Goal: Register for event/course

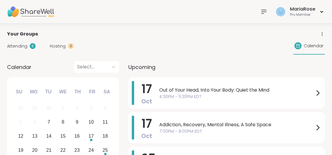
click at [31, 44] on div "3" at bounding box center [33, 46] width 6 height 6
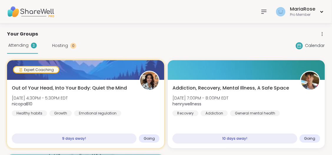
click at [308, 45] on span "Calendar" at bounding box center [315, 46] width 20 height 6
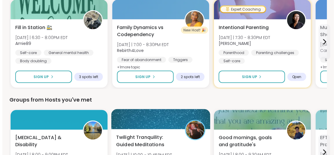
scroll to position [177, 0]
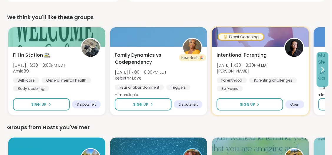
click at [323, 72] on icon at bounding box center [322, 69] width 7 height 7
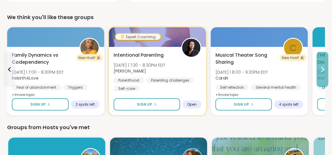
click at [323, 72] on icon at bounding box center [322, 69] width 7 height 7
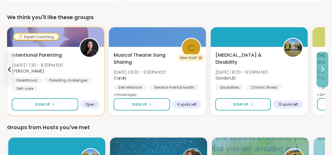
click at [323, 72] on icon at bounding box center [322, 69] width 7 height 7
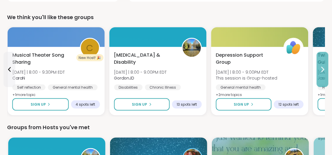
click at [323, 72] on icon at bounding box center [322, 69] width 7 height 7
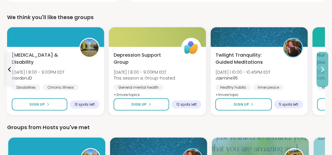
click at [323, 72] on icon at bounding box center [322, 69] width 7 height 7
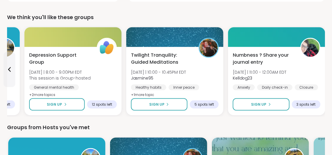
click at [323, 72] on div "Numbness ? Share your journal entry [DATE] | 11:00 - 12:00AM EDT Kelldog23 Anxi…" at bounding box center [276, 81] width 97 height 69
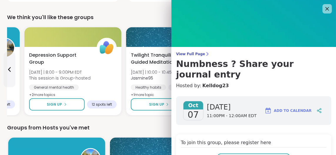
click at [323, 72] on div "View Full Page Numbness ? Share your journal entry Hosted by: Kelldog23" at bounding box center [254, 71] width 165 height 38
click at [324, 10] on icon at bounding box center [327, 8] width 7 height 7
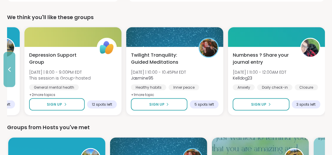
click at [11, 71] on icon at bounding box center [9, 69] width 7 height 7
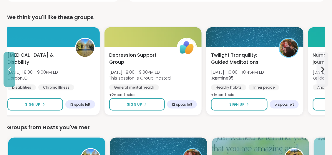
click at [11, 71] on icon at bounding box center [9, 69] width 7 height 7
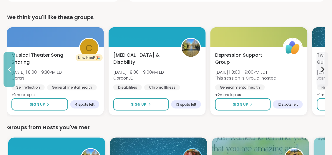
click at [11, 71] on icon at bounding box center [9, 69] width 7 height 7
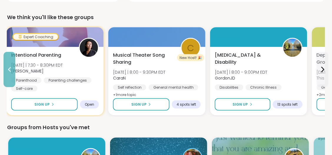
click at [11, 71] on icon at bounding box center [9, 69] width 7 height 7
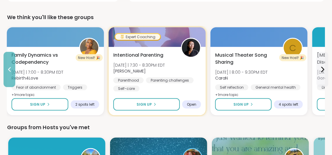
click at [11, 71] on icon at bounding box center [9, 69] width 7 height 7
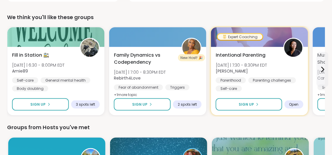
click at [11, 71] on div "Fill in Station 🚉 [DATE] | 6:30 - 8:00PM EDT Amie89 Self-care General mental he…" at bounding box center [55, 81] width 97 height 69
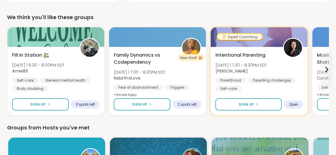
click at [11, 71] on div "Fill in Station 🚉 [DATE] | 6:30 - 8:00PM EDT Amie89 Self-care General mental he…" at bounding box center [55, 81] width 97 height 69
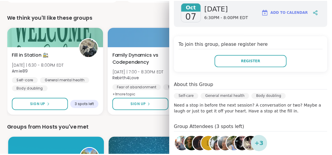
scroll to position [0, 0]
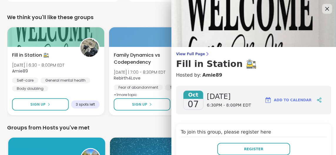
click at [324, 10] on icon at bounding box center [327, 8] width 7 height 7
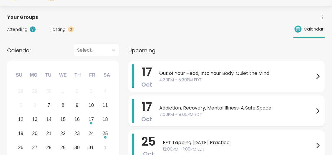
scroll to position [29, 0]
